Goal: Communication & Community: Answer question/provide support

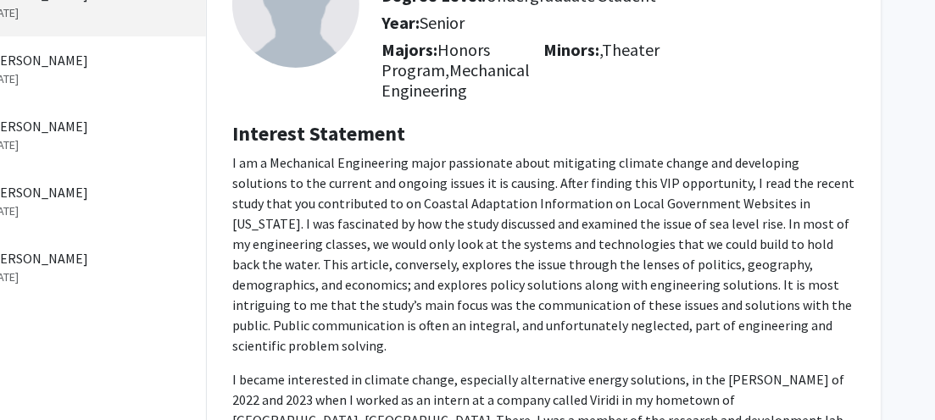
scroll to position [0, 81]
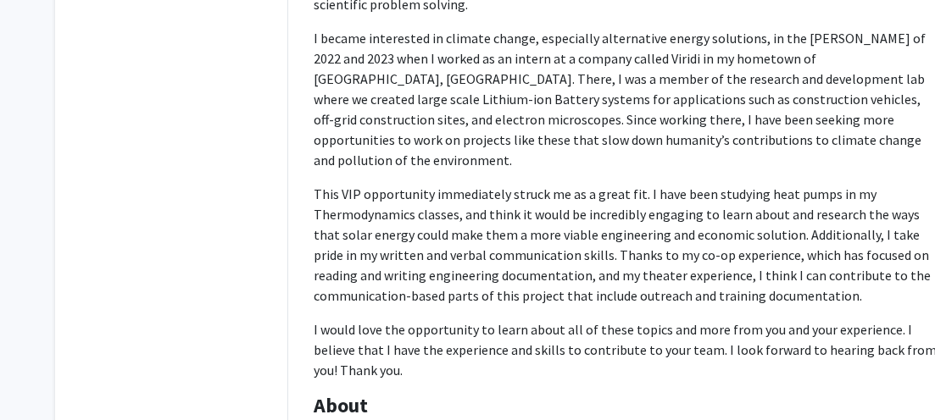
scroll to position [760, 0]
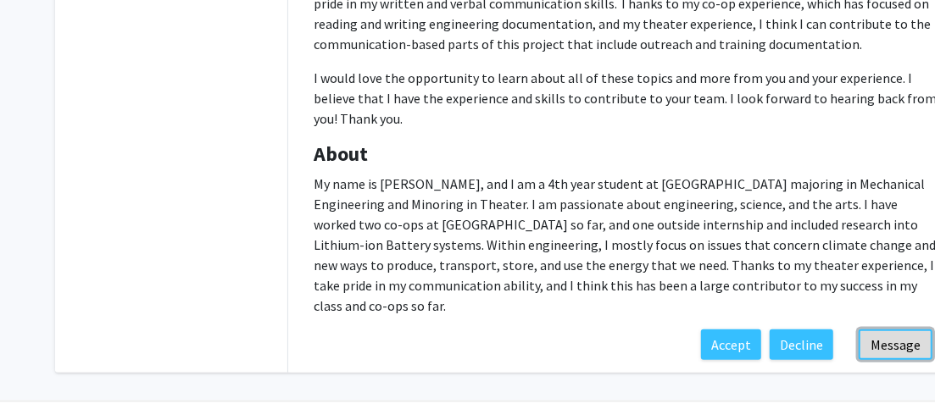
click at [901, 330] on button "Message" at bounding box center [896, 345] width 74 height 31
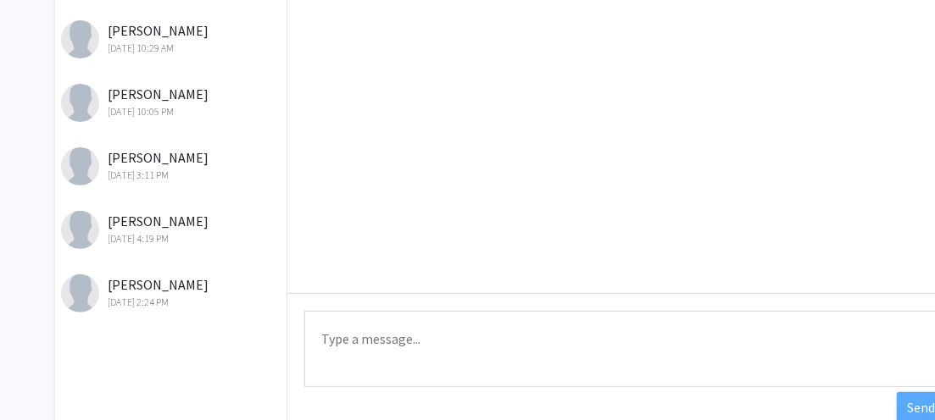
scroll to position [353, 0]
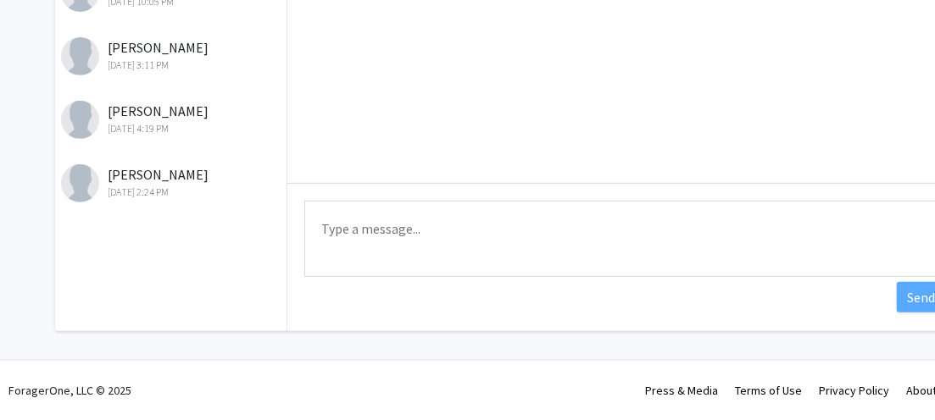
click at [439, 226] on textarea "Type a message" at bounding box center [624, 239] width 641 height 76
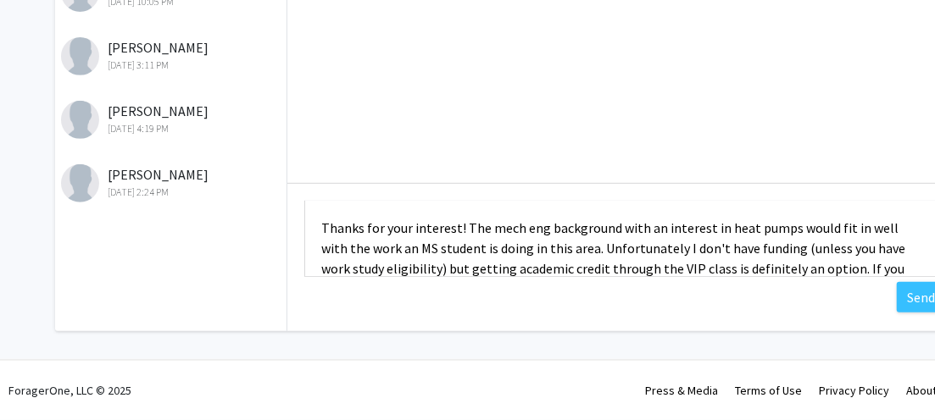
scroll to position [22, 0]
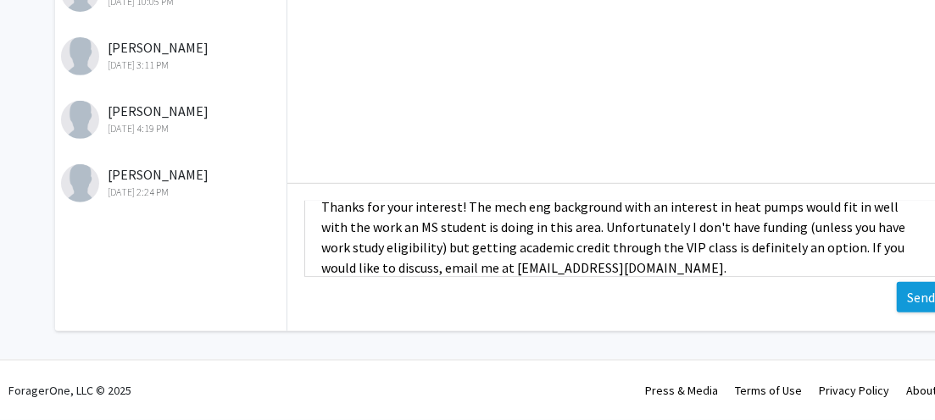
type textarea "Thanks for your interest! The mech eng background with an interest in heat pump…"
click at [923, 293] on button "Send" at bounding box center [921, 297] width 48 height 31
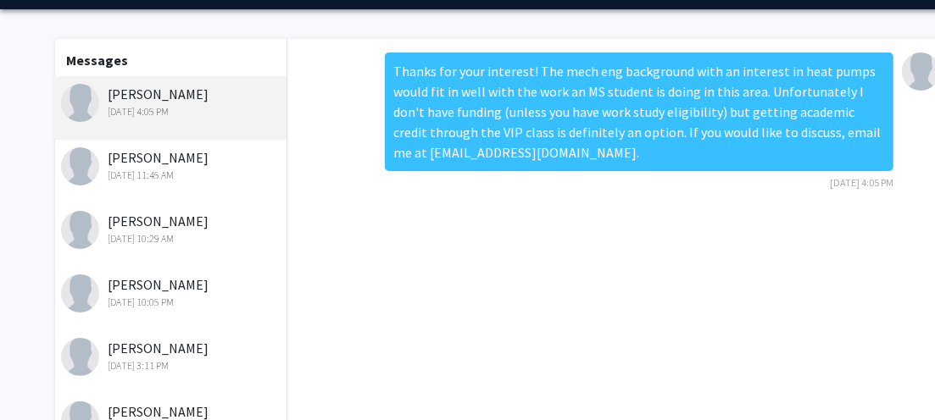
scroll to position [14, 0]
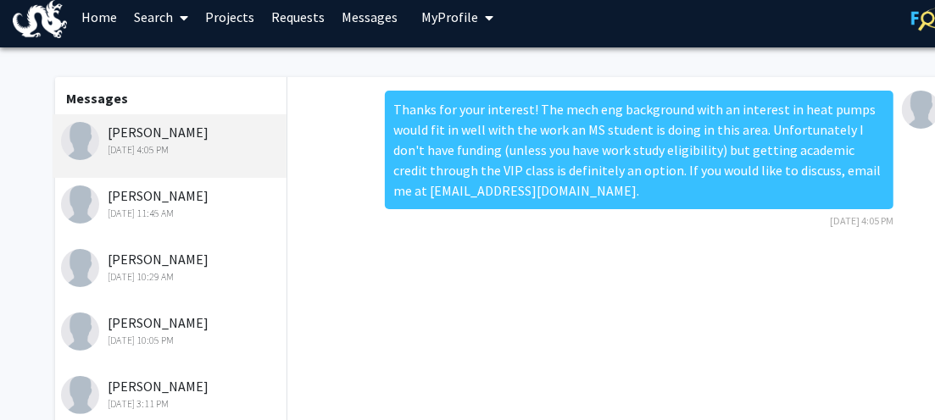
click at [148, 201] on div "[PERSON_NAME] [DATE] 11:45 AM" at bounding box center [171, 204] width 221 height 36
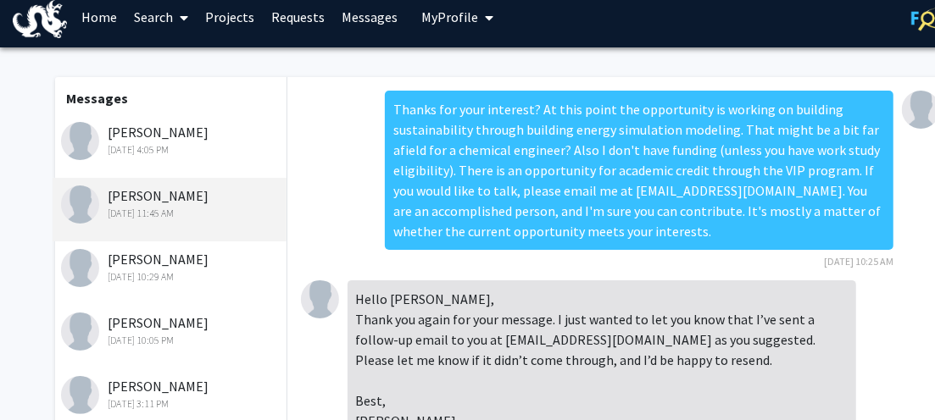
click at [154, 260] on div "[PERSON_NAME] [DATE] 10:29 AM" at bounding box center [171, 267] width 221 height 36
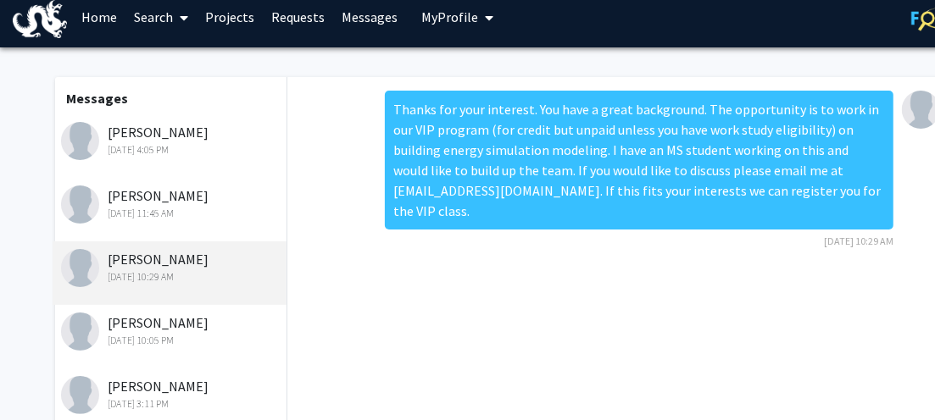
click at [134, 141] on div "[PERSON_NAME] [DATE] 4:05 PM" at bounding box center [171, 140] width 221 height 36
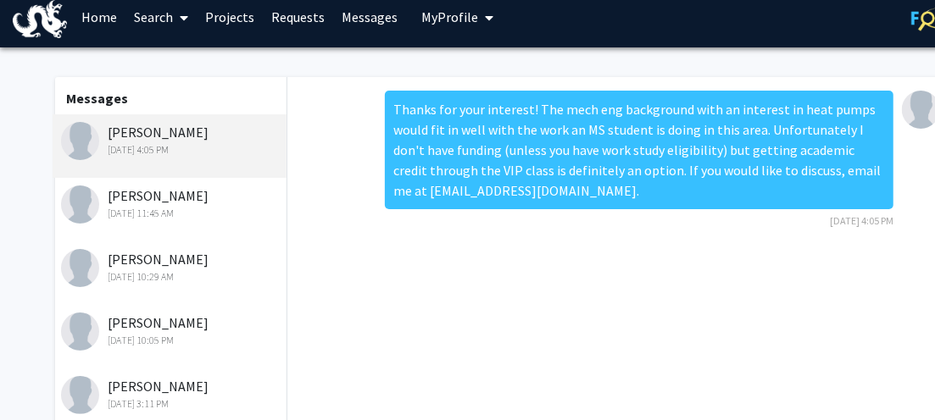
click at [145, 136] on div "[PERSON_NAME] [DATE] 4:05 PM" at bounding box center [171, 140] width 221 height 36
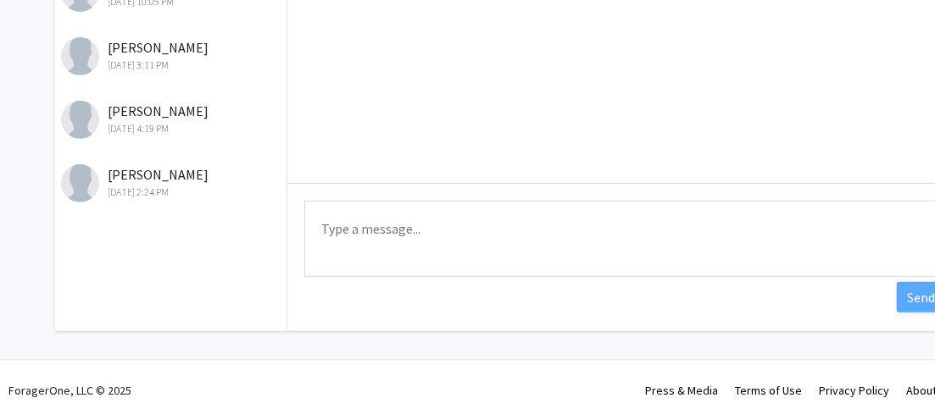
scroll to position [0, 0]
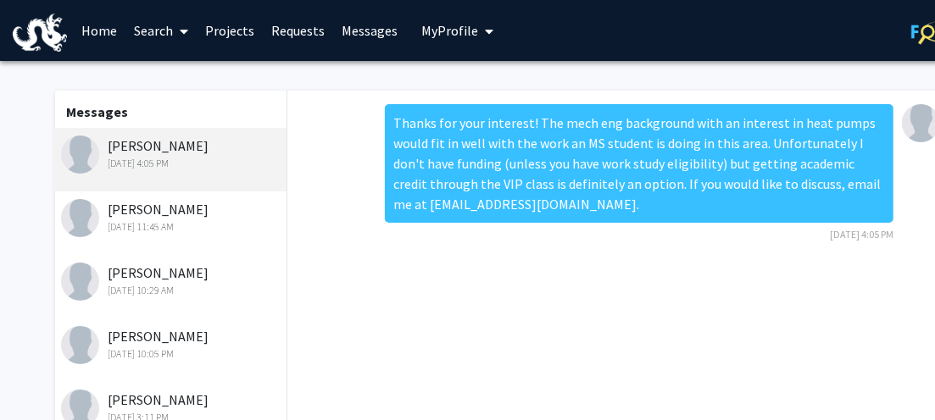
click at [143, 143] on div "[PERSON_NAME] [DATE] 4:05 PM" at bounding box center [171, 154] width 221 height 36
click at [292, 36] on link "Requests" at bounding box center [298, 30] width 70 height 59
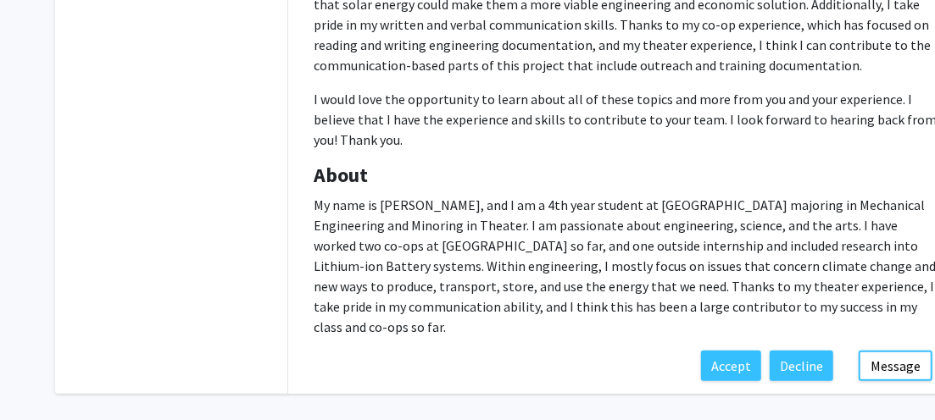
scroll to position [760, 0]
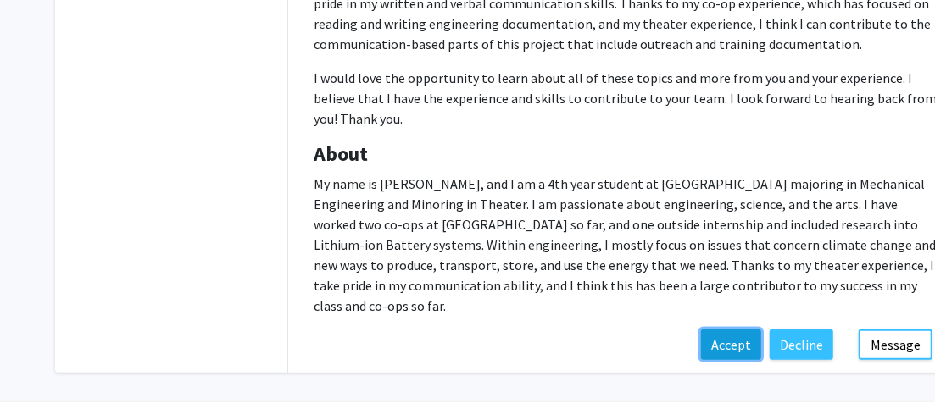
click at [735, 330] on button "Accept" at bounding box center [731, 345] width 60 height 31
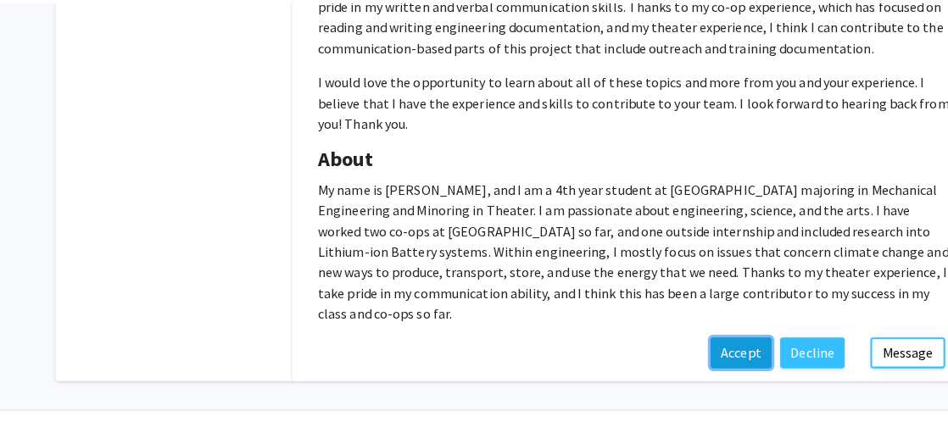
scroll to position [748, 0]
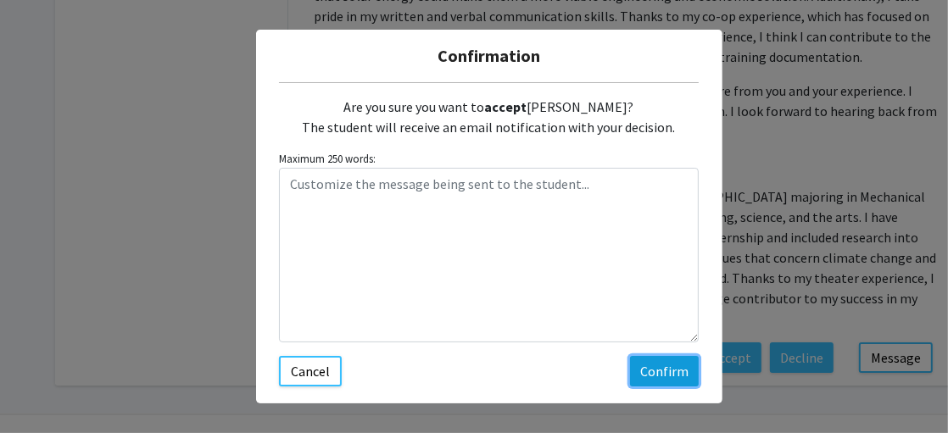
click at [650, 372] on button "Confirm" at bounding box center [664, 371] width 69 height 31
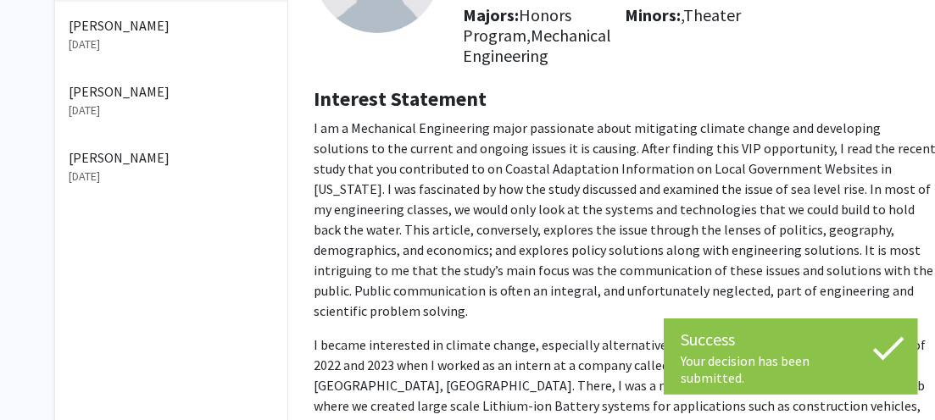
scroll to position [0, 0]
